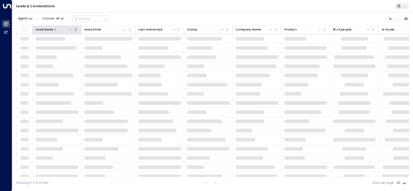
click at [69, 29] on icon at bounding box center [71, 30] width 4 height 4
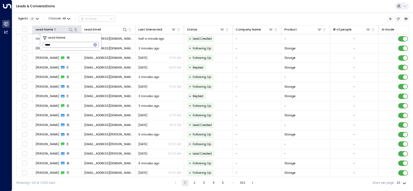
type input "******"
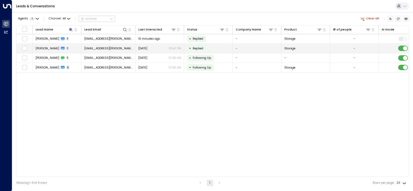
click at [403, 45] on td at bounding box center [402, 48] width 49 height 9
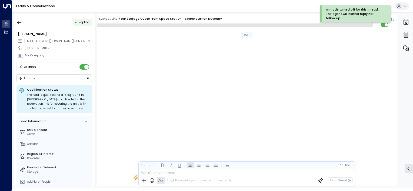
scroll to position [311, 0]
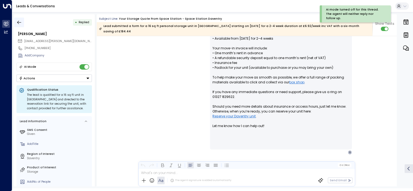
click at [19, 22] on icon "button" at bounding box center [18, 22] width 5 height 5
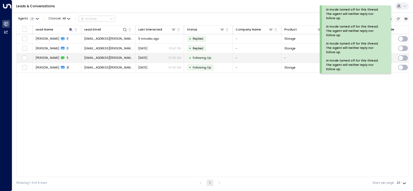
click at [78, 57] on td "Swathi Kamble 1" at bounding box center [57, 57] width 49 height 9
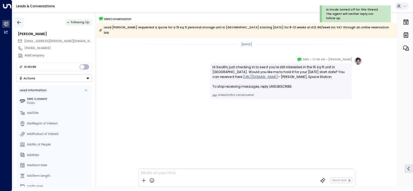
click at [16, 22] on icon "button" at bounding box center [18, 22] width 5 height 5
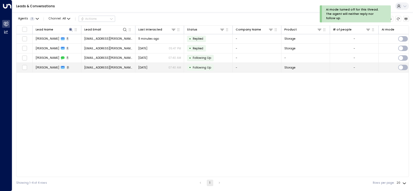
click at [93, 66] on span "swathi.j.kamble@gmail.com" at bounding box center [108, 68] width 48 height 4
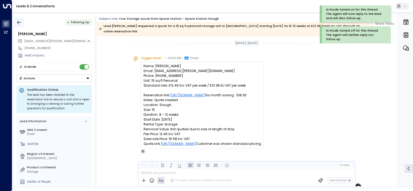
click at [21, 25] on icon "button" at bounding box center [18, 22] width 5 height 5
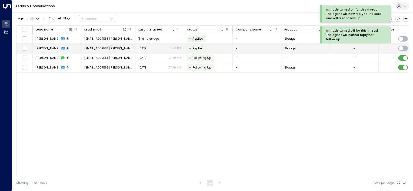
click at [98, 48] on span "swathi.j.kamble@gmail.com" at bounding box center [108, 48] width 48 height 4
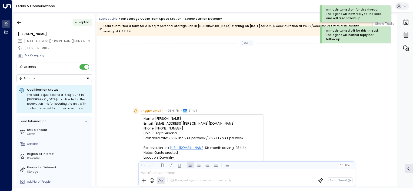
scroll to position [240, 0]
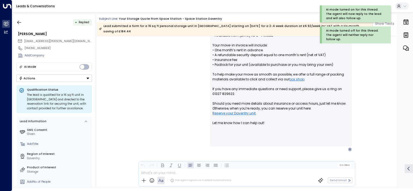
click at [18, 16] on div "• Replied Swathi Kamble swathi.j.kamble@gmail.com +447570999686 Add Company AI …" at bounding box center [54, 100] width 81 height 172
click at [20, 22] on icon "button" at bounding box center [19, 23] width 4 height 4
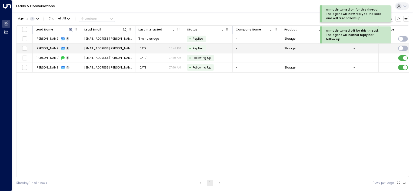
click at [120, 49] on span "swathi.j.kamble@gmail.com" at bounding box center [108, 48] width 48 height 4
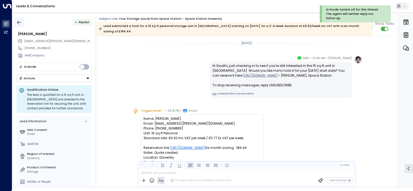
click at [20, 25] on icon "button" at bounding box center [18, 22] width 5 height 5
